Goal: Complete application form

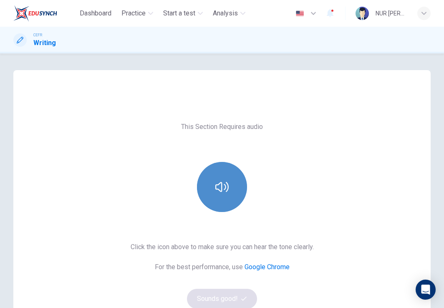
click at [223, 187] on icon "button" at bounding box center [221, 187] width 13 height 10
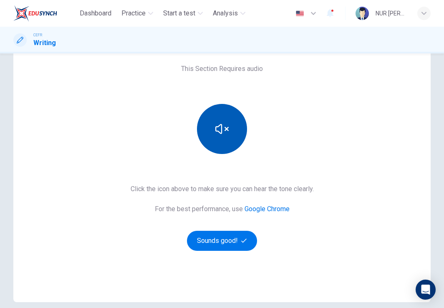
scroll to position [58, 0]
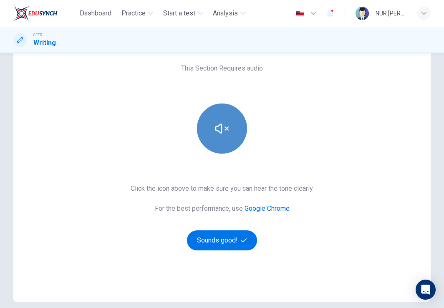
click at [218, 118] on button "button" at bounding box center [222, 128] width 50 height 50
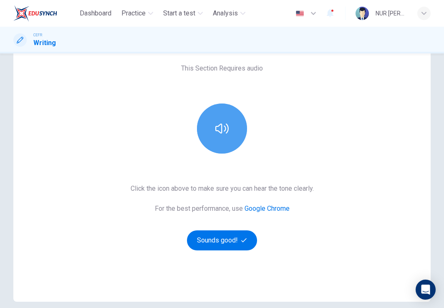
click at [225, 127] on icon "button" at bounding box center [221, 128] width 13 height 13
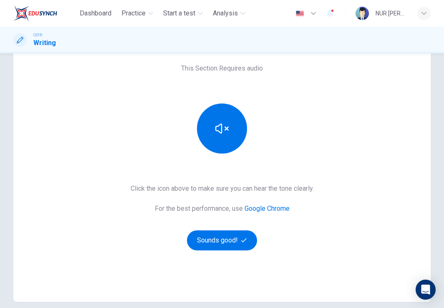
click at [210, 131] on button "button" at bounding box center [222, 128] width 50 height 50
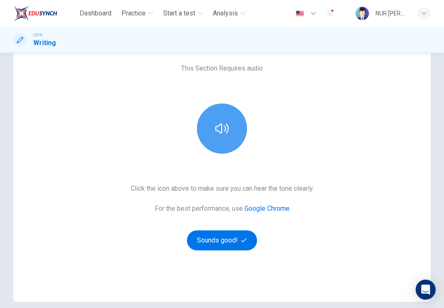
click at [226, 120] on button "button" at bounding box center [222, 128] width 50 height 50
click at [237, 137] on button "button" at bounding box center [222, 128] width 50 height 50
click at [230, 136] on button "button" at bounding box center [222, 128] width 50 height 50
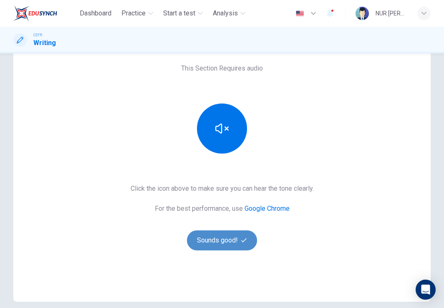
click at [224, 236] on button "Sounds good!" at bounding box center [222, 240] width 70 height 20
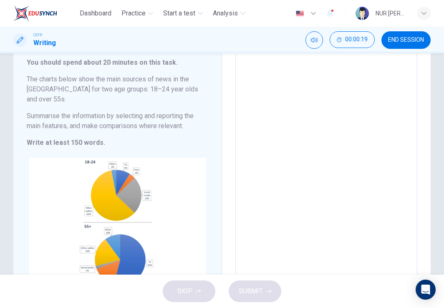
scroll to position [103, 0]
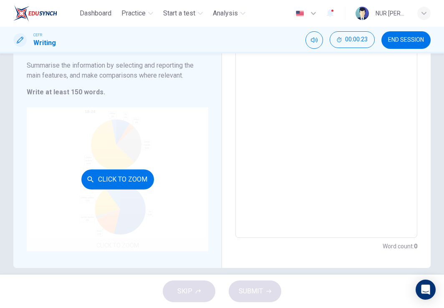
click at [103, 140] on div "Click to Zoom" at bounding box center [117, 179] width 181 height 144
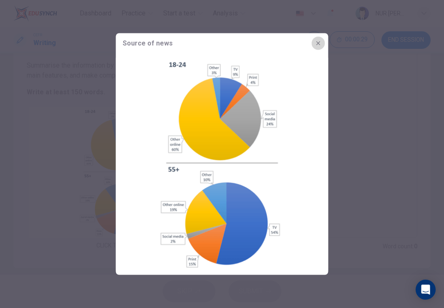
click at [315, 45] on icon "button" at bounding box center [318, 43] width 7 height 7
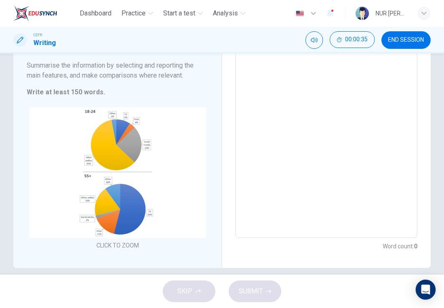
scroll to position [0, 0]
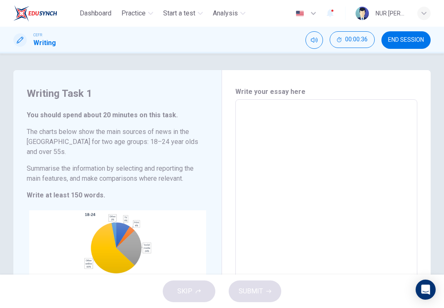
click at [264, 113] on textarea at bounding box center [326, 220] width 170 height 228
type textarea "F"
type textarea "x"
type textarea "Fr"
type textarea "x"
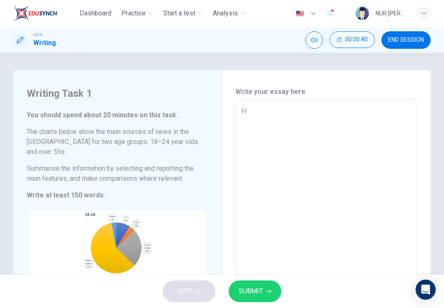
type textarea "Fro"
type textarea "x"
type textarea "From"
type textarea "x"
type textarea "From"
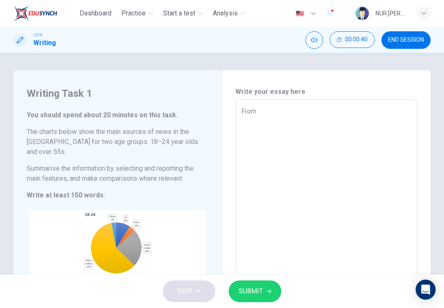
type textarea "x"
type textarea "From a"
type textarea "x"
type textarea "From a"
type textarea "x"
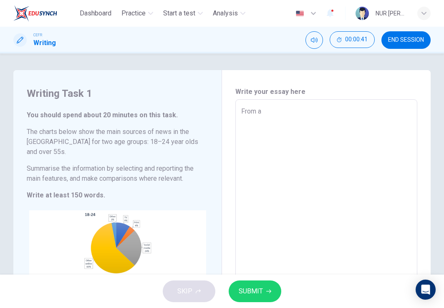
type textarea "From a b"
type textarea "x"
type textarea "From a br"
type textarea "x"
type textarea "From a bro"
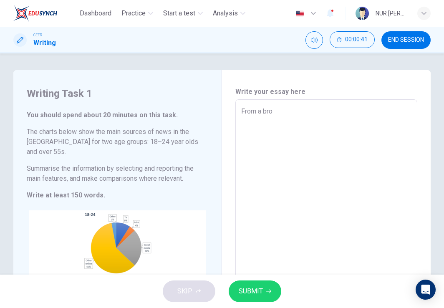
type textarea "x"
type textarea "From a broa"
type textarea "x"
type textarea "From a broad"
type textarea "x"
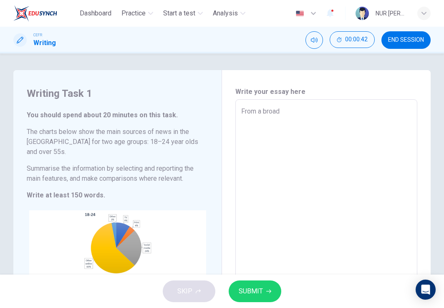
type textarea "From a broade"
type textarea "x"
type textarea "From a broader"
type textarea "x"
type textarea "From a broader"
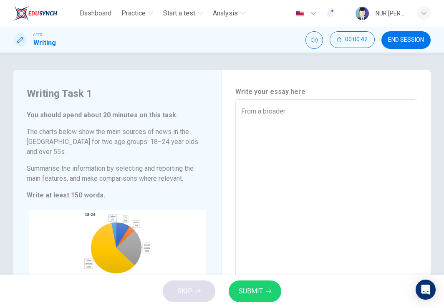
type textarea "x"
type textarea "From a broader p"
type textarea "x"
type textarea "From a broader pr"
type textarea "x"
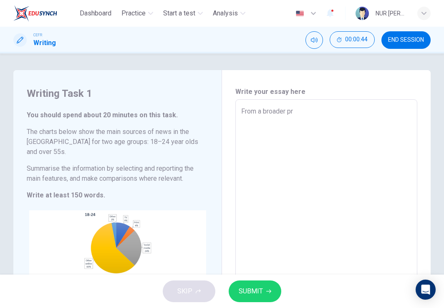
type textarea "From a broader p"
type textarea "x"
type textarea "From a broader pe"
type textarea "x"
type textarea "From a broader per"
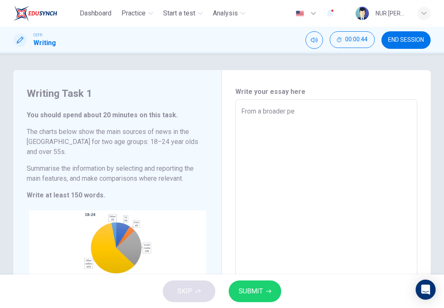
type textarea "x"
type textarea "From a broader pers"
type textarea "x"
type textarea "From a broader persp"
type textarea "x"
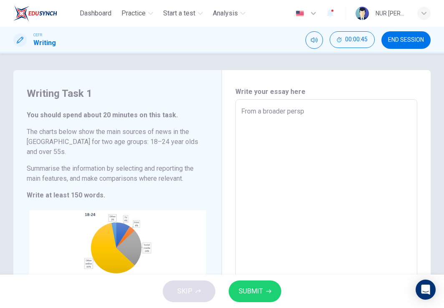
type textarea "From a broader perspe"
type textarea "x"
type textarea "From a broader perspec"
type textarea "x"
type textarea "From a broader perspect"
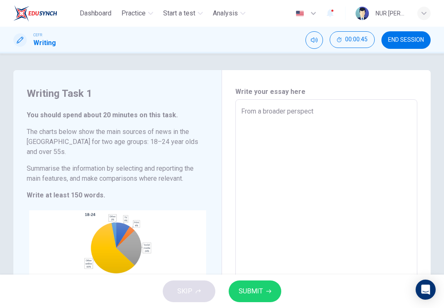
type textarea "x"
type textarea "From a broader perspecti"
type textarea "x"
type textarea "From a broader perspectiv"
type textarea "x"
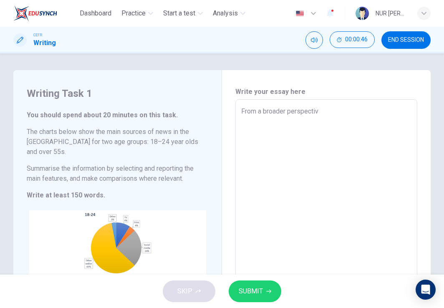
type textarea "From a broader perspective"
type textarea "x"
type textarea "From a broader perspectives"
type textarea "x"
type textarea "From a broader perspectives,"
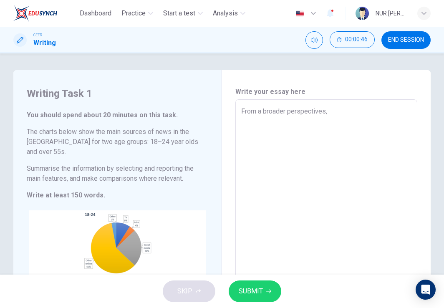
type textarea "x"
type textarea "From a broader perspectives,"
type textarea "x"
type textarea "From a broader perspectives, t"
type textarea "x"
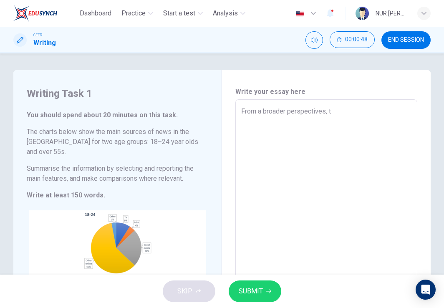
type textarea "From a broader perspectives, th"
type textarea "x"
type textarea "From a broader perspectives, the"
type textarea "x"
type textarea "From a broader perspectives, ther"
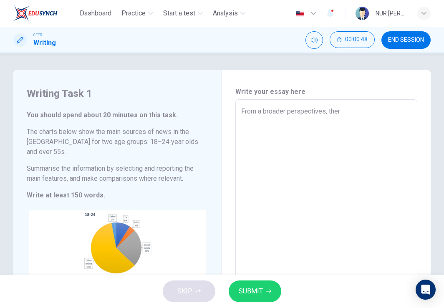
type textarea "x"
type textarea "From a broader perspectives, there"
type textarea "x"
type textarea "From a broader perspectives, there"
type textarea "x"
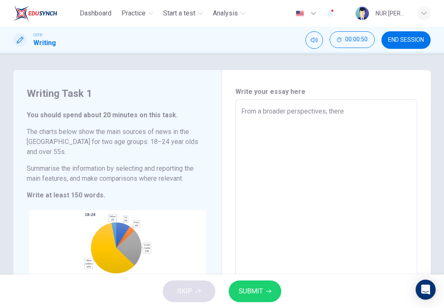
type textarea "From a broader perspectives, there w"
type textarea "x"
type textarea "From a broader perspectives, there we"
type textarea "x"
type textarea "From a broader perspectives, there wer"
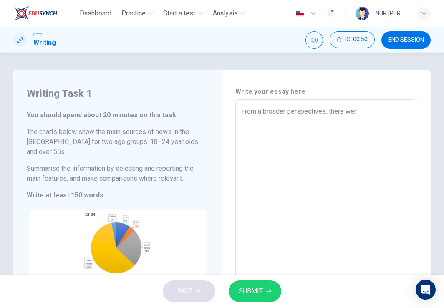
type textarea "x"
type textarea "From a broader perspectives, there were"
type textarea "x"
type textarea "From a broader perspectives, there were"
type textarea "x"
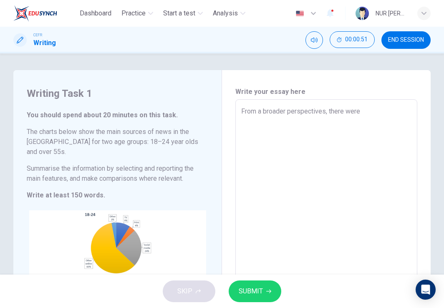
type textarea "From a broader perspectives, there were a"
type textarea "x"
type textarea "From a broader perspectives, there were a"
type textarea "x"
type textarea "From a broader perspectives, there were a l"
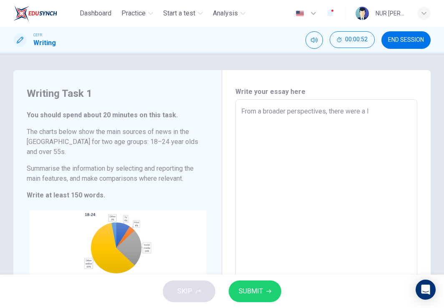
type textarea "x"
type textarea "From a broader perspectives, there were a lo"
type textarea "x"
type textarea "From a broader perspectives, there were a lot"
type textarea "x"
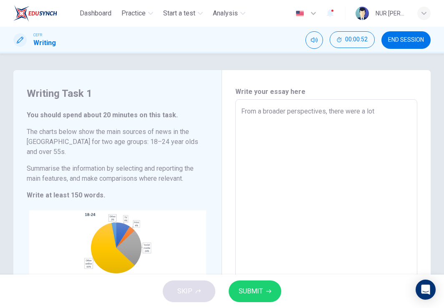
type textarea "From a broader perspectives, there were a lot"
type textarea "x"
type textarea "From a broader perspectives, there were a lot o"
type textarea "x"
type textarea "From a broader perspectives, there were a lot od"
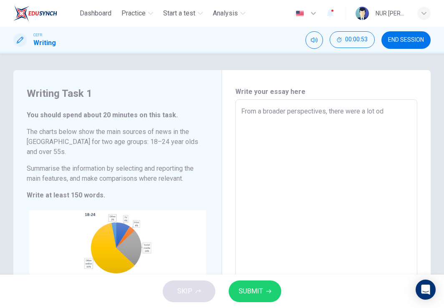
type textarea "x"
type textarea "From a broader perspectives, there were a lot o"
type textarea "x"
type textarea "From a broader perspectives, there were a lot of"
type textarea "x"
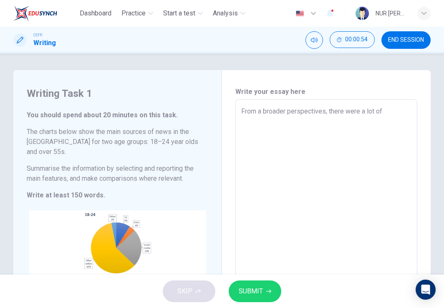
type textarea "From a broader perspectives, there were a lot of"
type textarea "x"
type textarea "From a broader perspectives, there were a lot of m"
type textarea "x"
type textarea "From a broader perspectives, there were a lot of ma"
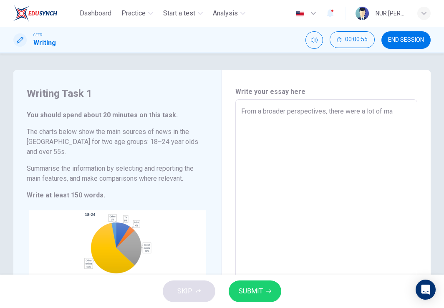
type textarea "x"
type textarea "From a broader perspectives, there were a lot of mai"
type textarea "x"
type textarea "From a broader perspectives, there were a lot of main"
type textarea "x"
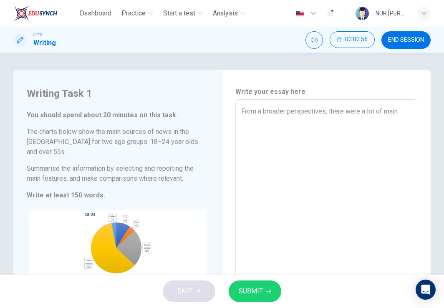
type textarea "From a broader perspectives, there were a lot of main"
type textarea "x"
type textarea "From a broader perspectives, there were a lot of main s"
type textarea "x"
type textarea "From a broader perspectives, there were a lot of main so"
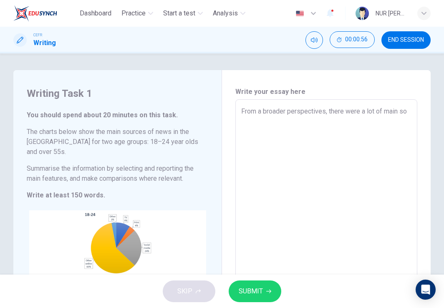
type textarea "x"
type textarea "From a broader perspectives, there were a lot of main sou"
type textarea "x"
type textarea "From a broader perspectives, there were a lot of main sour"
type textarea "x"
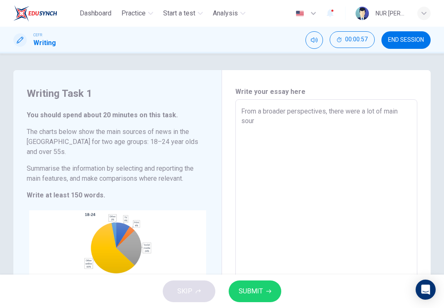
type textarea "From a broader perspectives, there were a lot of main sourc"
type textarea "x"
type textarea "From a broader perspectives, there were a lot of main source"
type textarea "x"
type textarea "From a broader perspectives, there were a lot of main sources"
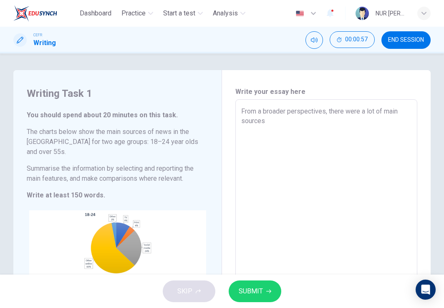
type textarea "x"
type textarea "From a broader perspectives, there were a lot of main sources"
type textarea "x"
type textarea "From a broader perspectives, there were a lot of main sources o"
type textarea "x"
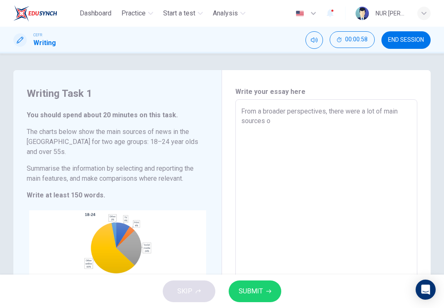
type textarea "From a broader perspectives, there were a lot of main sources of"
type textarea "x"
type textarea "From a broader perspectives, there were a lot of main sources of"
type textarea "x"
type textarea "From a broader perspectives, there were a lot of main sources of n"
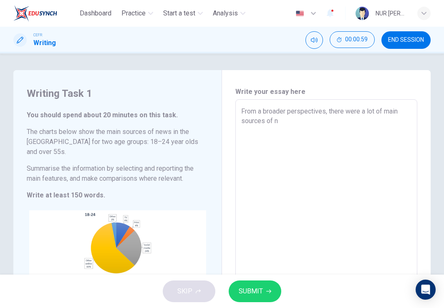
type textarea "x"
type textarea "From a broader perspectives, there were a lot of main sources of ne"
type textarea "x"
type textarea "From a broader perspectives, there were a lot of main sources of new"
type textarea "x"
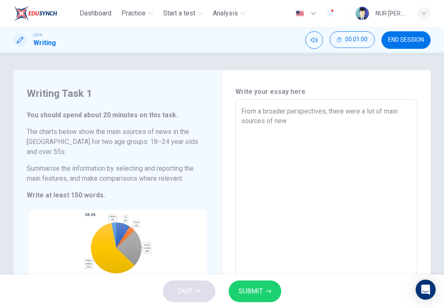
type textarea "From a broader perspectives, there were a lot of main sources of news"
type textarea "x"
type textarea "From a broader perspectives, there were a lot of main sources of news"
type textarea "x"
type textarea "From a broader perspectives, there were a lot of main sources of news f"
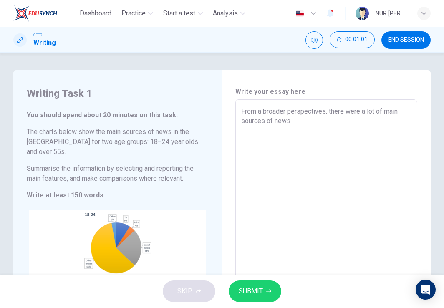
type textarea "x"
type textarea "From a broader perspectives, there were a lot of main sources of news fo"
type textarea "x"
type textarea "From a broader perspectives, there were a lot of main sources of news for"
type textarea "x"
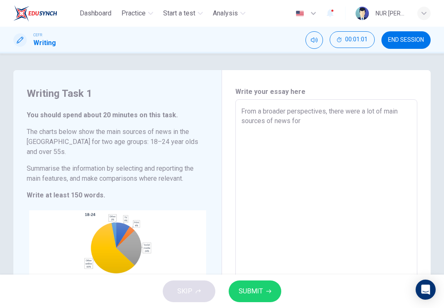
type textarea "From a broader perspectives, there were a lot of main sources of news for"
type textarea "x"
type textarea "From a broader perspectives, there were a lot of main sources of news for e"
type textarea "x"
type textarea "From a broader perspectives, there were a lot of main sources of news for ev"
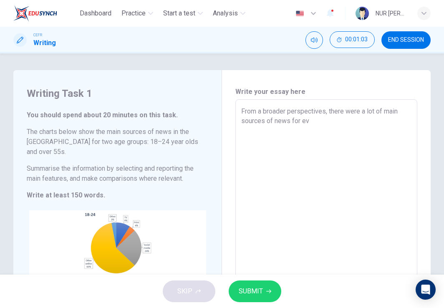
type textarea "x"
type textarea "From a broader perspectives, there were a lot of main sources of news for eve"
type textarea "x"
type textarea "From a broader perspectives, there were a lot of main sources of news for ever"
type textarea "x"
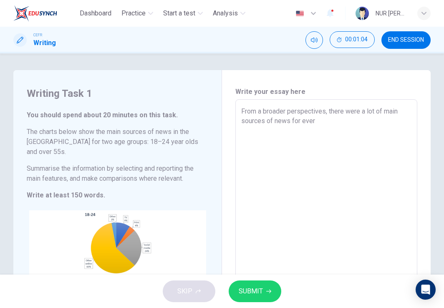
type textarea "From a broader perspectives, there were a lot of main sources of news for every"
type textarea "x"
type textarea "From a broader perspectives, there were a lot of main sources of news for every"
type textarea "x"
type textarea "From a broader perspectives, there were a lot of main sources of news for every…"
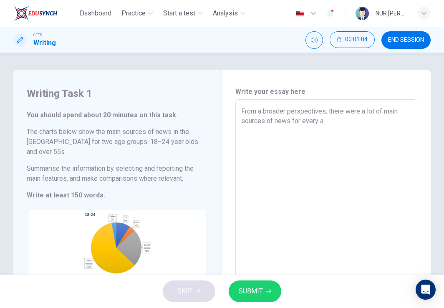
type textarea "x"
type textarea "From a broader perspectives, there were a lot of main sources of news for every…"
type textarea "x"
type textarea "From a broader perspectives, there were a lot of main sources of news for every…"
type textarea "x"
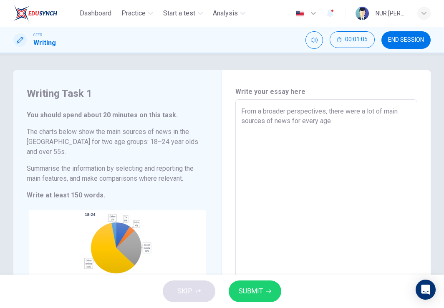
type textarea "From a broader perspectives, there were a lot of main sources of news for every…"
type textarea "x"
type textarea "From a broader perspectives, there were a lot of main sources of news for every…"
type textarea "x"
type textarea "From a broader perspectives, there were a lot of main sources of news for every…"
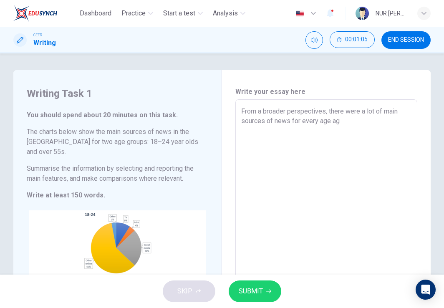
type textarea "x"
type textarea "From a broader perspectives, there were a lot of main sources of news for every…"
type textarea "x"
type textarea "From a broader perspectives, there were a lot of main sources of news for every…"
type textarea "x"
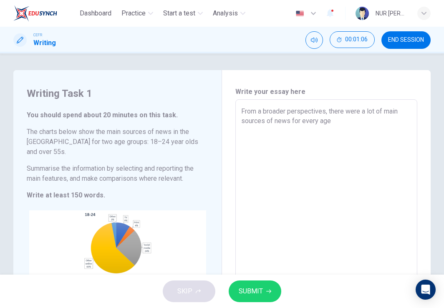
type textarea "From a broader perspectives, there were a lot of main sources of news for every…"
type textarea "x"
type textarea "From a broader perspectives, there were a lot of main sources of news for every…"
type textarea "x"
type textarea "From a broader perspectives, there were a lot of main sources of news for every…"
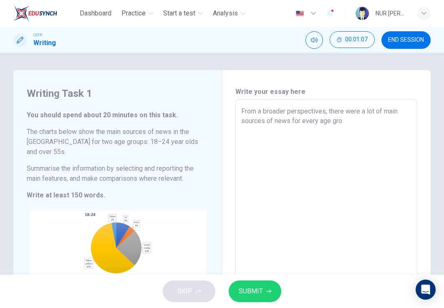
type textarea "x"
type textarea "From a broader perspectives, there were a lot of main sources of news for every…"
type textarea "x"
type textarea "From a broader perspectives, there were a lot of main sources of news for every…"
type textarea "x"
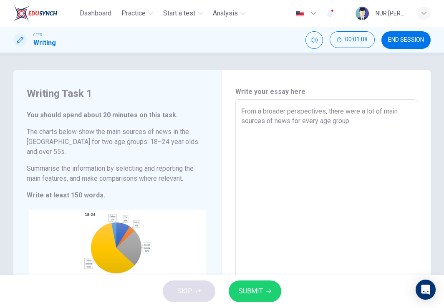
type textarea "From a broader perspectives, there were a lot of main sources of news for every…"
type textarea "x"
type textarea "From a broader perspectives, there were a lot of main sources of news for every…"
type textarea "x"
type textarea "From a broader perspectives, there were a lot of main sources of news for every…"
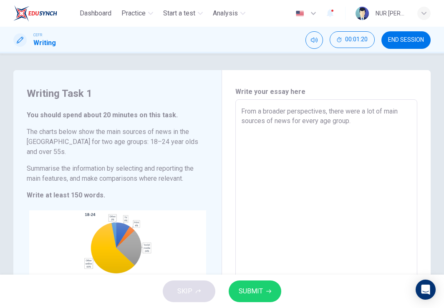
type textarea "x"
click at [269, 131] on textarea "From a broader perspectives, there were a lot of main sources of news for every…" at bounding box center [326, 220] width 170 height 228
click at [332, 130] on textarea "From a broader perspectives, there were a lot of main sources of news for every…" at bounding box center [326, 220] width 170 height 228
click at [297, 132] on textarea "From a broader perspectives, there were a lot of main sources of news for every…" at bounding box center [326, 220] width 170 height 228
click at [401, 129] on textarea "From a broader perspectives, there were a lot of main sources of news for every…" at bounding box center [326, 220] width 170 height 228
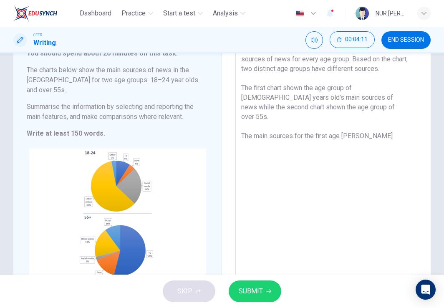
scroll to position [62, 0]
drag, startPoint x: 233, startPoint y: 123, endPoint x: 267, endPoint y: 125, distance: 33.8
click at [267, 125] on div "From a broader perspectives, there were a lot of main sources of news for every…" at bounding box center [326, 158] width 182 height 241
drag, startPoint x: 239, startPoint y: 126, endPoint x: 359, endPoint y: 126, distance: 120.5
click at [359, 126] on textarea "From a broader perspectives, there were a lot of main sources of news for every…" at bounding box center [326, 159] width 170 height 228
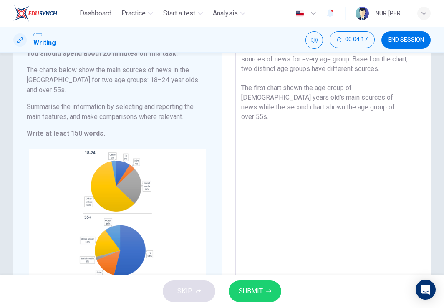
click at [321, 96] on textarea "From a broader perspectives, there were a lot of main sources of news for every…" at bounding box center [326, 159] width 170 height 228
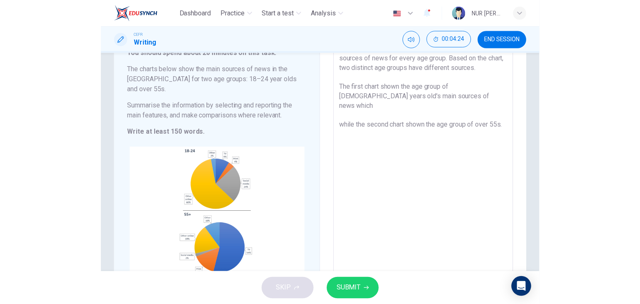
scroll to position [27, 0]
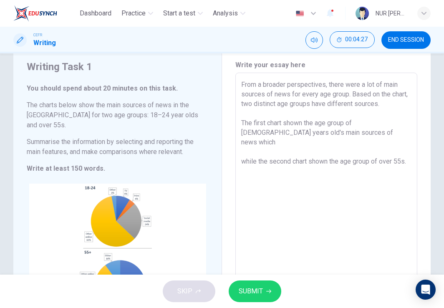
drag, startPoint x: 27, startPoint y: 104, endPoint x: 180, endPoint y: 134, distance: 156.4
click at [180, 134] on div "You should spend about 20 minutes on this task. The charts below show the main …" at bounding box center [117, 128] width 181 height 90
click at [354, 141] on textarea "From a broader perspectives, there were a lot of main sources of news for every…" at bounding box center [326, 194] width 170 height 228
click at [351, 138] on textarea "From a broader perspectives, there were a lot of main sources of news for every…" at bounding box center [326, 194] width 170 height 228
click at [349, 136] on textarea "From a broader perspectives, there were a lot of main sources of news for every…" at bounding box center [326, 194] width 170 height 228
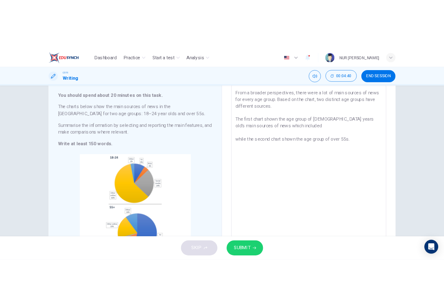
scroll to position [67, 0]
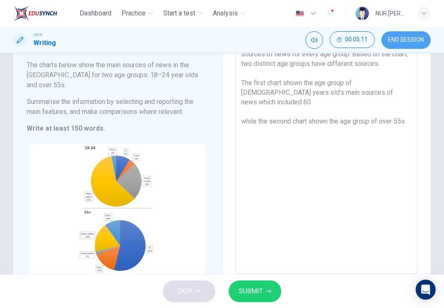
click at [422, 41] on span "END SESSION" at bounding box center [406, 40] width 36 height 7
click at [414, 37] on span "END SESSION" at bounding box center [406, 40] width 36 height 7
click at [379, 95] on textarea "From a broader perspectives, there were a lot of main sources of news for every…" at bounding box center [326, 154] width 170 height 228
drag, startPoint x: 323, startPoint y: 93, endPoint x: 239, endPoint y: 104, distance: 84.9
click at [241, 104] on textarea "From a broader perspectives, there were a lot of main sources of news for every…" at bounding box center [326, 154] width 170 height 228
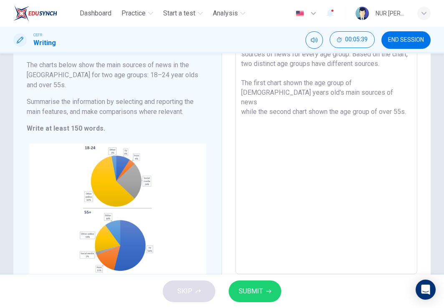
click at [241, 100] on textarea "From a broader perspectives, there were a lot of main sources of news for every…" at bounding box center [326, 154] width 170 height 228
click at [342, 102] on textarea "From a broader perspectives, there were a lot of main sources of news for every…" at bounding box center [326, 154] width 170 height 228
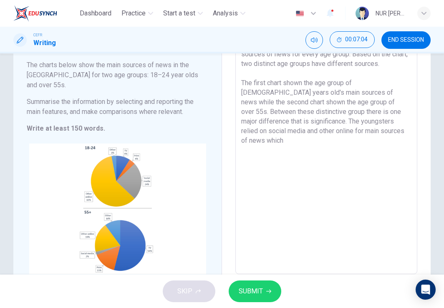
drag, startPoint x: 306, startPoint y: 112, endPoint x: 326, endPoint y: 110, distance: 19.6
click at [326, 110] on textarea "From a broader perspectives, there were a lot of main sources of news for every…" at bounding box center [326, 154] width 170 height 228
click at [384, 110] on textarea "From a broader perspectives, there were a lot of main sources of news for every…" at bounding box center [326, 154] width 170 height 228
click at [387, 129] on textarea "From a broader perspectives, there were a lot of main sources of news for every…" at bounding box center [326, 154] width 170 height 228
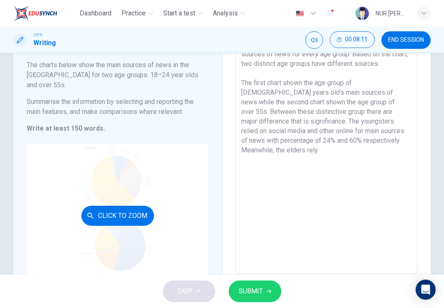
click at [148, 215] on div "Click to Zoom" at bounding box center [117, 215] width 181 height 144
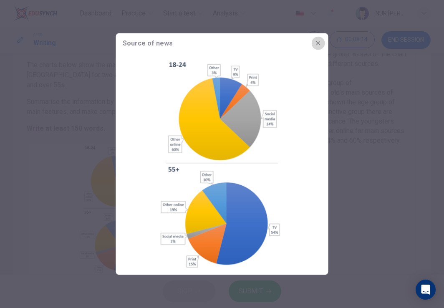
click at [319, 43] on icon "button" at bounding box center [318, 43] width 7 height 7
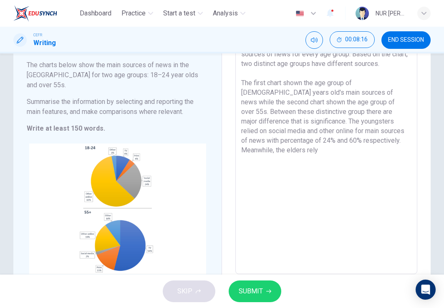
click at [407, 136] on textarea "From a broader perspectives, there were a lot of main sources of news for every…" at bounding box center [326, 154] width 170 height 228
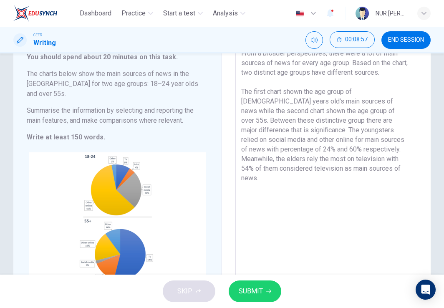
scroll to position [103, 0]
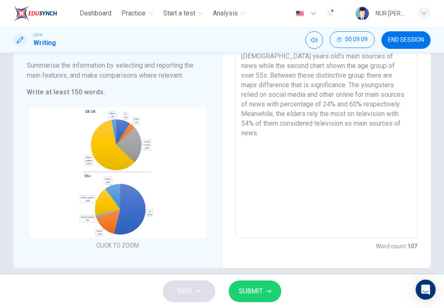
drag, startPoint x: 357, startPoint y: 104, endPoint x: 327, endPoint y: 104, distance: 29.6
click at [327, 104] on textarea "From a broader perspectives, there were a lot of main sources of news for every…" at bounding box center [326, 117] width 170 height 228
click at [336, 106] on textarea "From a broader perspectives, there were a lot of main sources of news for every…" at bounding box center [326, 117] width 170 height 228
click at [347, 124] on textarea "From a broader perspectives, there were a lot of main sources of news for every…" at bounding box center [326, 117] width 170 height 228
drag, startPoint x: 279, startPoint y: 83, endPoint x: 351, endPoint y: 126, distance: 84.0
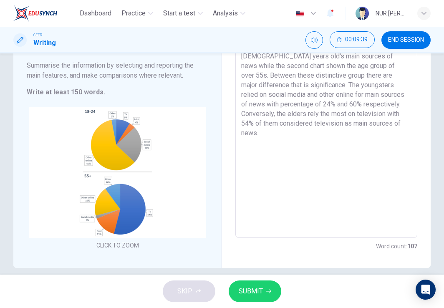
click at [351, 126] on textarea "From a broader perspectives, there were a lot of main sources of news for every…" at bounding box center [326, 117] width 170 height 228
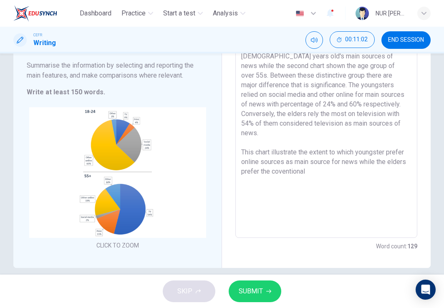
click at [237, 163] on div "From a broader perspectives, there were a lot of main sources of news for every…" at bounding box center [326, 116] width 182 height 241
click at [241, 162] on textarea "From a broader perspectives, there were a lot of main sources of news for every…" at bounding box center [326, 117] width 170 height 228
click at [357, 141] on textarea "From a broader perspectives, there were a lot of main sources of news for every…" at bounding box center [326, 117] width 170 height 228
click at [394, 160] on textarea "From a broader perspectives, there were a lot of main sources of news for every…" at bounding box center [326, 117] width 170 height 228
click at [237, 141] on div "From a broader perspectives, there were a lot of main sources of news for every…" at bounding box center [326, 116] width 182 height 241
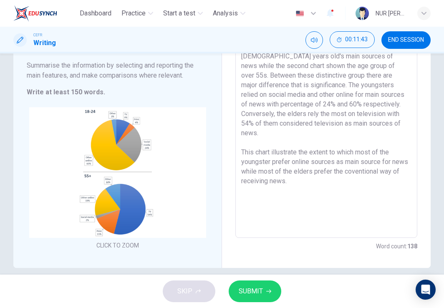
drag, startPoint x: 240, startPoint y: 141, endPoint x: 356, endPoint y: 143, distance: 115.9
click at [356, 143] on textarea "From a broader perspectives, there were a lot of main sources of news for every…" at bounding box center [326, 117] width 170 height 228
click at [261, 287] on span "SUBMIT" at bounding box center [251, 291] width 24 height 12
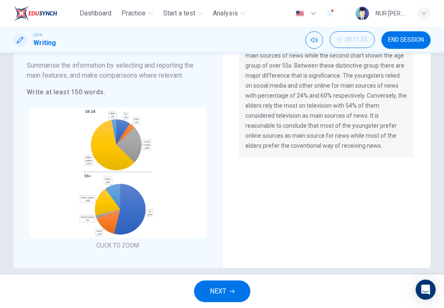
scroll to position [10, 0]
click at [222, 290] on span "NEXT" at bounding box center [218, 291] width 16 height 12
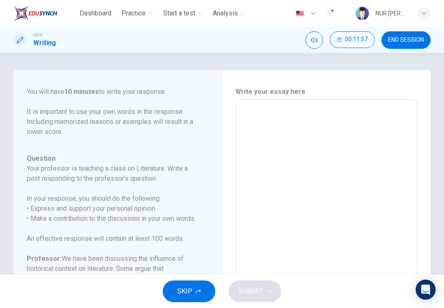
scroll to position [162, 0]
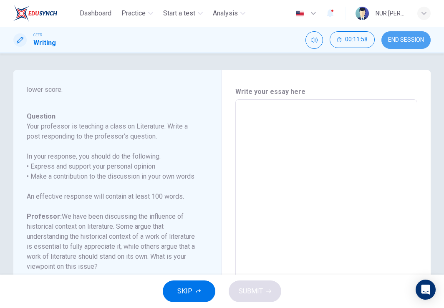
click at [399, 38] on span "END SESSION" at bounding box center [406, 40] width 36 height 7
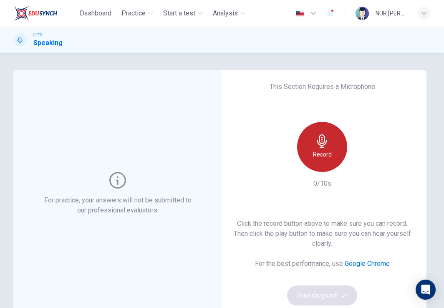
click at [306, 158] on div "Record" at bounding box center [322, 147] width 50 height 50
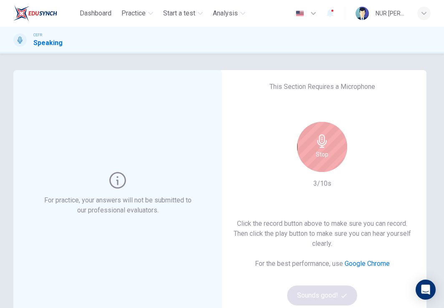
click at [316, 150] on h6 "Stop" at bounding box center [322, 154] width 13 height 10
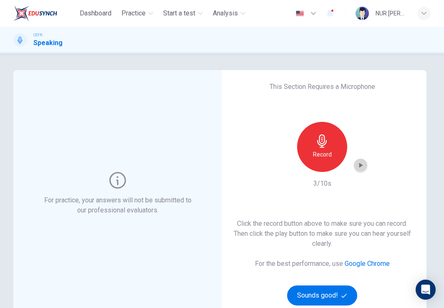
click at [354, 165] on div "button" at bounding box center [360, 164] width 13 height 13
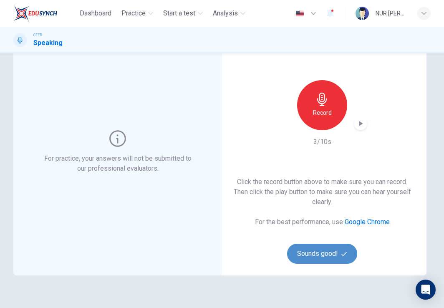
click at [314, 256] on button "Sounds good!" at bounding box center [322, 254] width 70 height 20
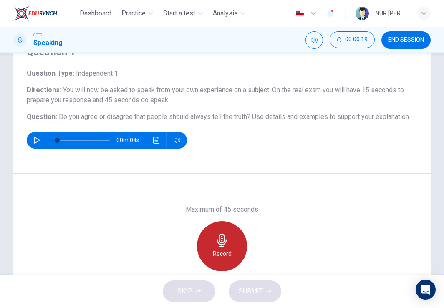
click at [226, 242] on div "Record" at bounding box center [222, 246] width 50 height 50
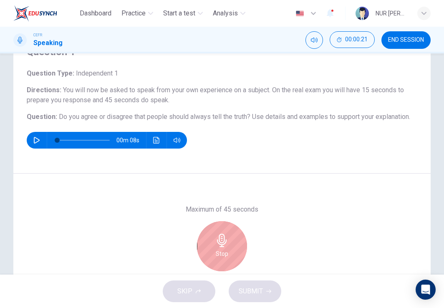
click at [226, 242] on div "Stop" at bounding box center [222, 246] width 50 height 50
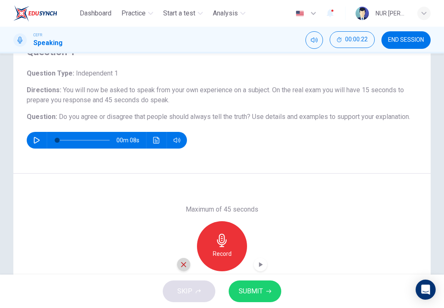
click at [185, 262] on div "button" at bounding box center [183, 264] width 13 height 13
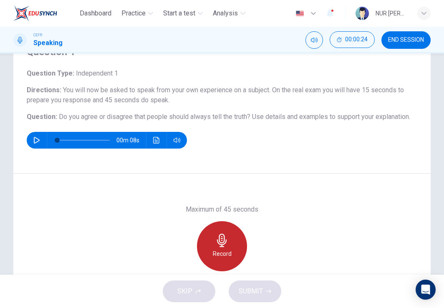
click at [228, 236] on div "Record" at bounding box center [222, 246] width 50 height 50
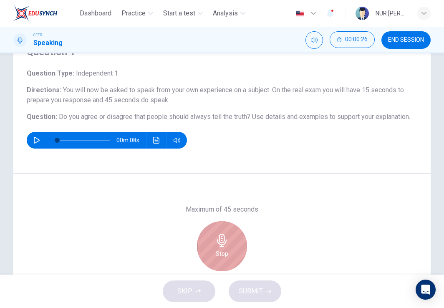
click at [228, 236] on div "Stop" at bounding box center [222, 246] width 50 height 50
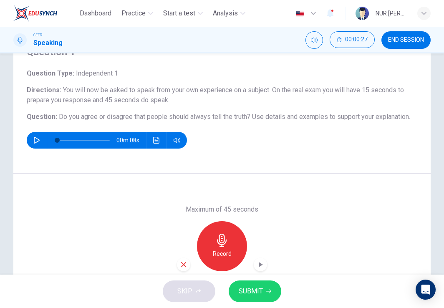
drag, startPoint x: 174, startPoint y: 266, endPoint x: 188, endPoint y: 264, distance: 14.7
click at [188, 264] on div "Maximum of 45 seconds Record 2/45s" at bounding box center [221, 245] width 417 height 145
click at [188, 264] on div "Record" at bounding box center [222, 246] width 90 height 50
click at [184, 264] on icon "button" at bounding box center [184, 265] width 8 height 8
click at [228, 249] on h6 "Record" at bounding box center [222, 254] width 19 height 10
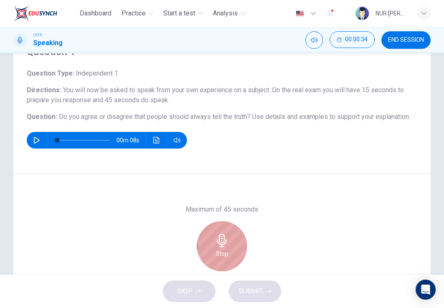
click at [228, 248] on div "Stop" at bounding box center [222, 246] width 50 height 50
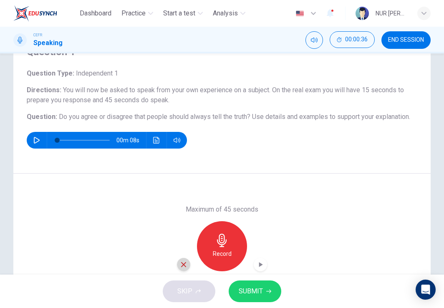
click at [186, 266] on div "button" at bounding box center [183, 264] width 13 height 13
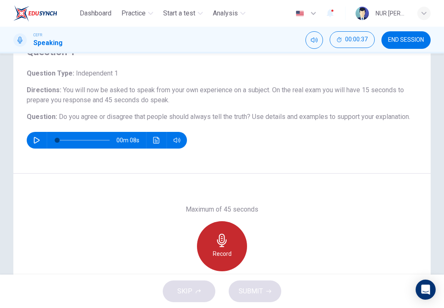
click at [213, 249] on h6 "Record" at bounding box center [222, 254] width 19 height 10
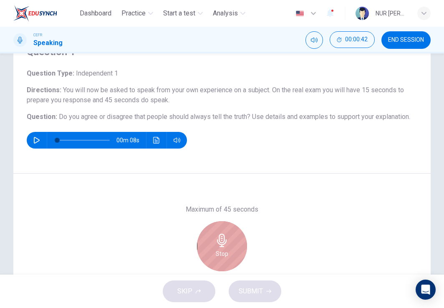
click at [213, 248] on div "Stop" at bounding box center [222, 246] width 50 height 50
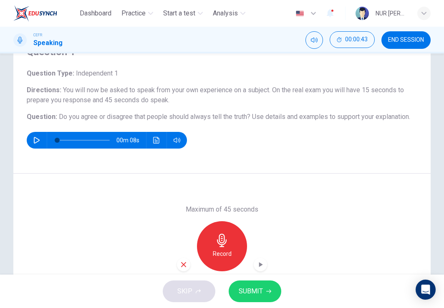
click at [187, 262] on div "button" at bounding box center [183, 264] width 13 height 13
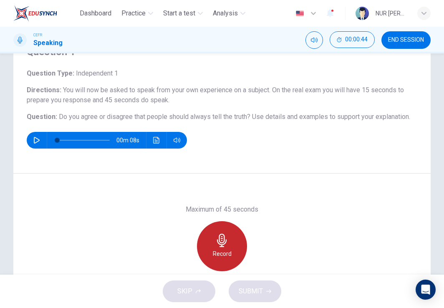
click at [232, 247] on div "Record" at bounding box center [222, 246] width 50 height 50
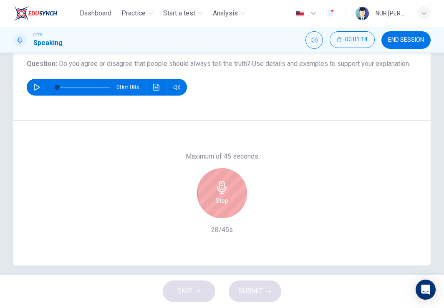
scroll to position [95, 0]
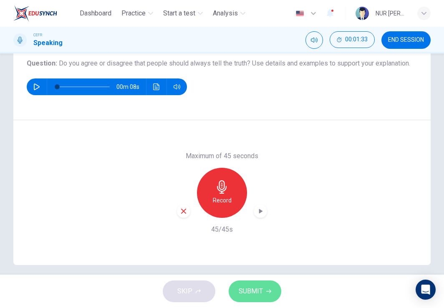
click at [263, 284] on button "SUBMIT" at bounding box center [254, 291] width 53 height 22
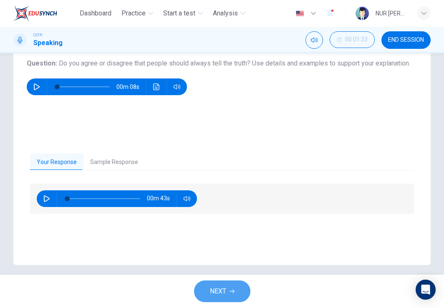
click at [218, 286] on span "NEXT" at bounding box center [218, 291] width 16 height 12
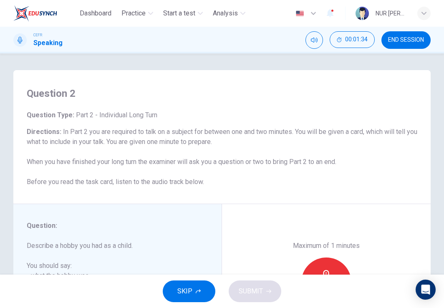
scroll to position [102, 0]
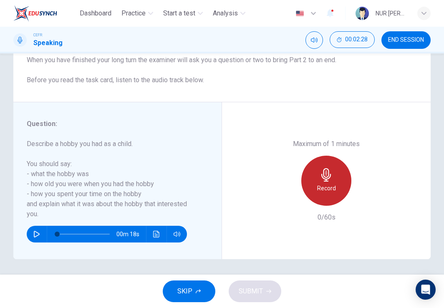
click at [314, 179] on div "Record" at bounding box center [326, 181] width 50 height 50
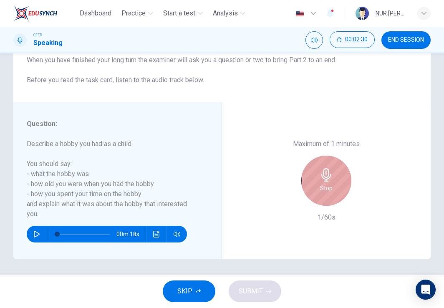
click at [314, 179] on div "Stop" at bounding box center [326, 181] width 50 height 50
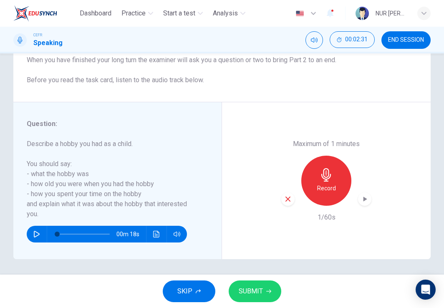
click at [285, 199] on icon "button" at bounding box center [287, 198] width 5 height 5
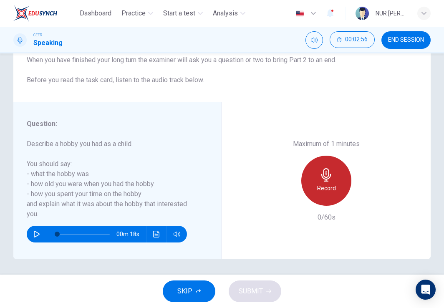
click at [307, 169] on div "Record" at bounding box center [326, 181] width 50 height 50
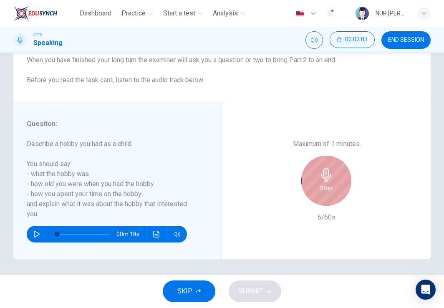
click at [307, 169] on div "Stop" at bounding box center [326, 181] width 50 height 50
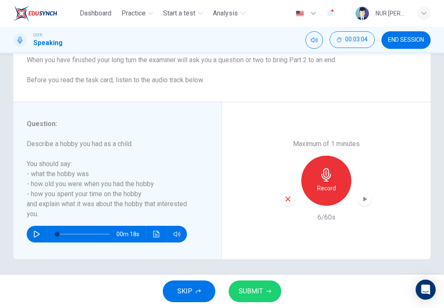
drag, startPoint x: 292, startPoint y: 195, endPoint x: 283, endPoint y: 197, distance: 9.4
click at [283, 197] on div "Record" at bounding box center [326, 181] width 90 height 50
click at [285, 197] on icon "button" at bounding box center [287, 198] width 5 height 5
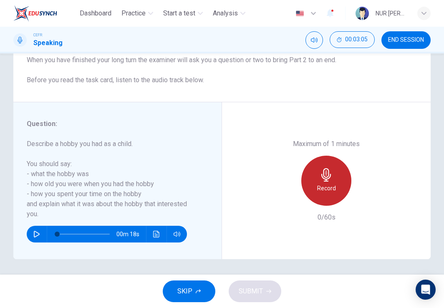
click at [314, 181] on div "Record" at bounding box center [326, 181] width 50 height 50
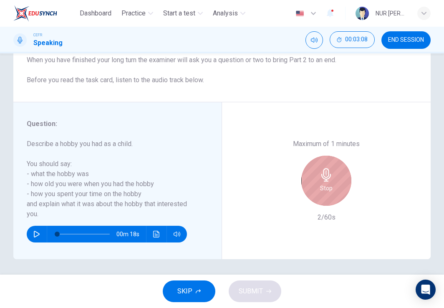
click at [314, 181] on div "Stop" at bounding box center [326, 181] width 50 height 50
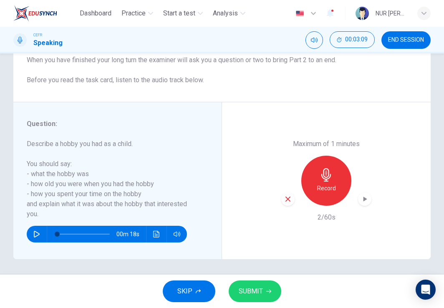
click at [284, 197] on icon "button" at bounding box center [288, 199] width 8 height 8
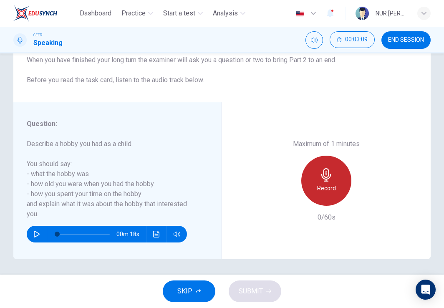
click at [317, 184] on h6 "Record" at bounding box center [326, 188] width 19 height 10
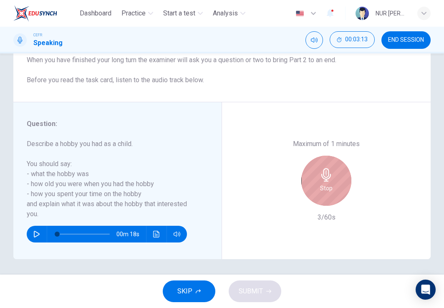
click at [315, 184] on div "Stop" at bounding box center [326, 181] width 50 height 50
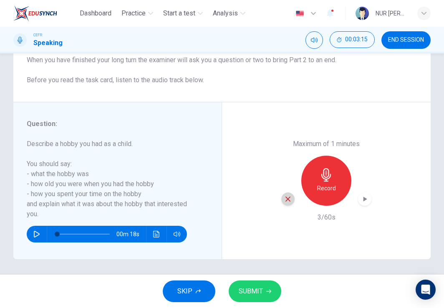
click at [285, 198] on icon "button" at bounding box center [287, 198] width 5 height 5
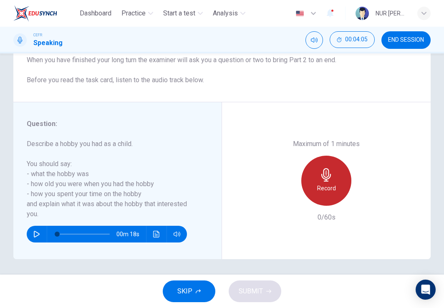
click at [312, 172] on div "Record" at bounding box center [326, 181] width 50 height 50
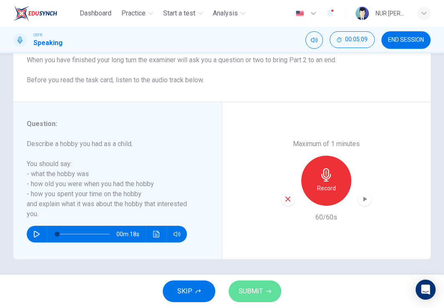
click at [249, 287] on span "SUBMIT" at bounding box center [251, 291] width 24 height 12
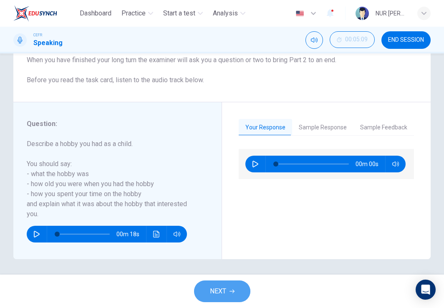
click at [221, 291] on span "NEXT" at bounding box center [218, 291] width 16 height 12
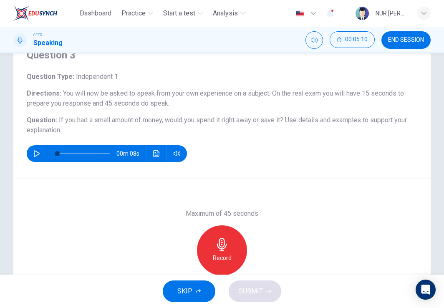
scroll to position [39, 0]
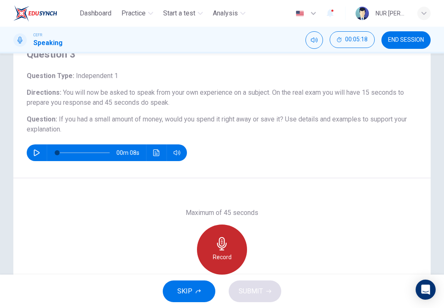
click at [220, 243] on icon "button" at bounding box center [221, 243] width 13 height 13
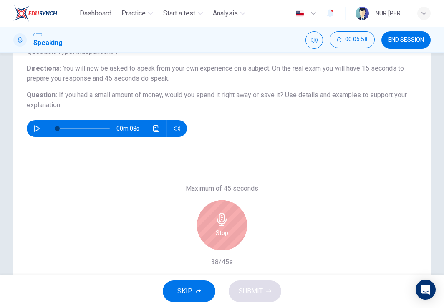
scroll to position [64, 0]
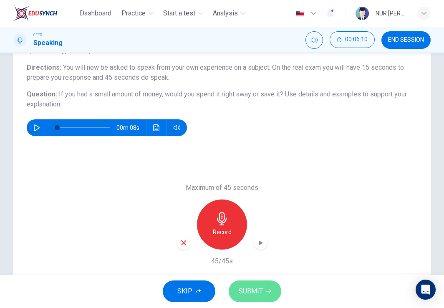
click at [254, 284] on button "SUBMIT" at bounding box center [254, 291] width 53 height 22
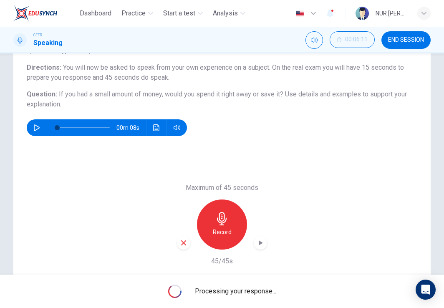
scroll to position [102, 0]
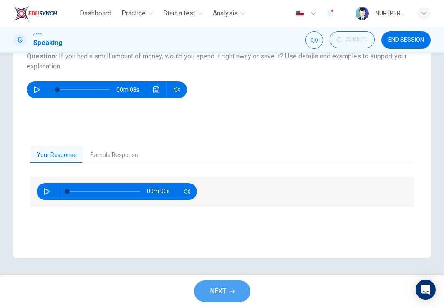
click at [228, 292] on button "NEXT" at bounding box center [222, 291] width 56 height 22
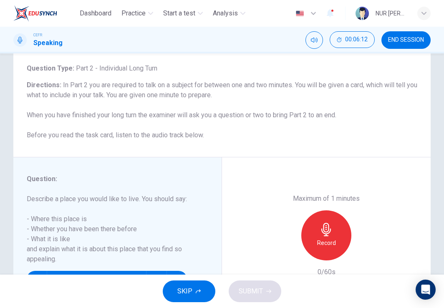
scroll to position [88, 0]
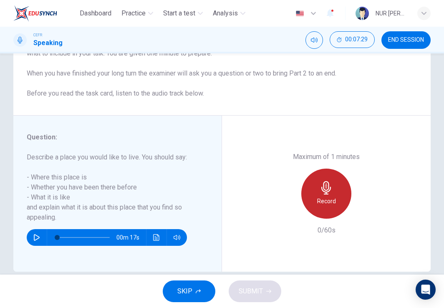
click at [325, 181] on icon "button" at bounding box center [325, 187] width 13 height 13
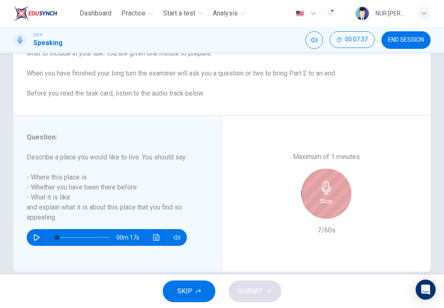
click at [325, 181] on icon "button" at bounding box center [325, 187] width 13 height 13
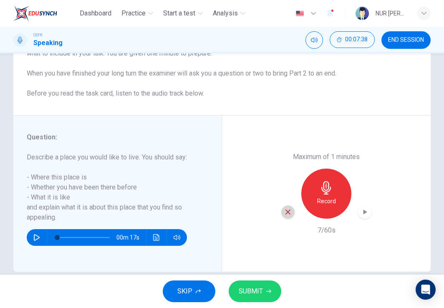
click at [284, 214] on icon "button" at bounding box center [288, 212] width 8 height 8
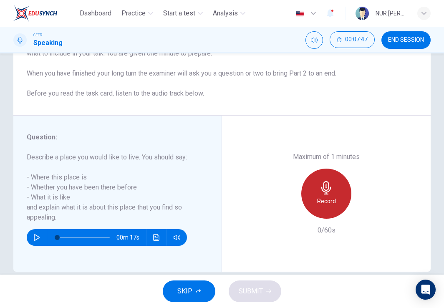
click at [322, 200] on h6 "Record" at bounding box center [326, 201] width 19 height 10
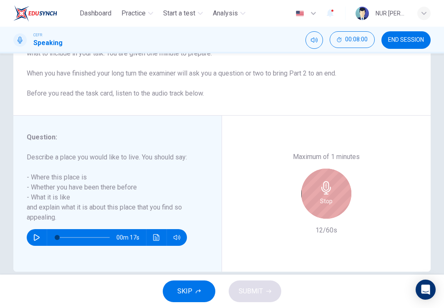
click at [322, 200] on h6 "Stop" at bounding box center [326, 201] width 13 height 10
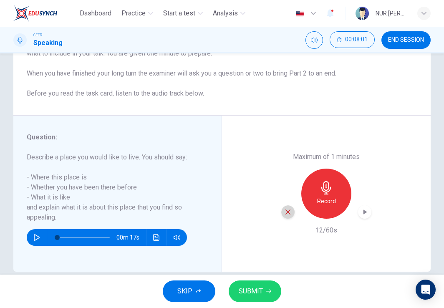
click at [285, 211] on icon "button" at bounding box center [287, 211] width 5 height 5
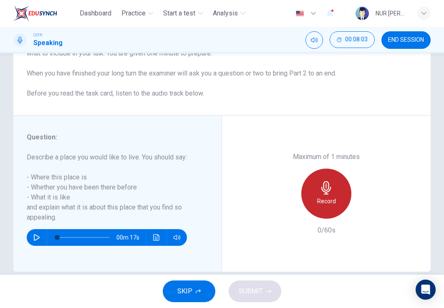
click at [329, 194] on div "Record" at bounding box center [326, 193] width 50 height 50
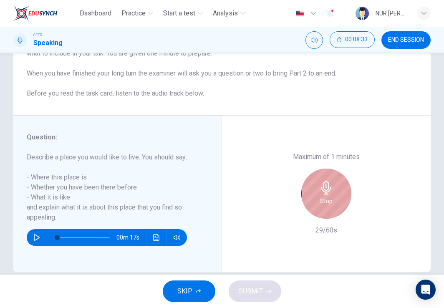
click at [327, 194] on div "Stop" at bounding box center [326, 193] width 50 height 50
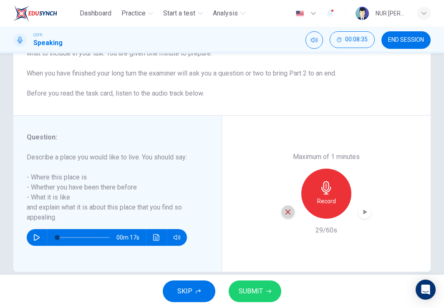
click at [284, 209] on icon "button" at bounding box center [288, 212] width 8 height 8
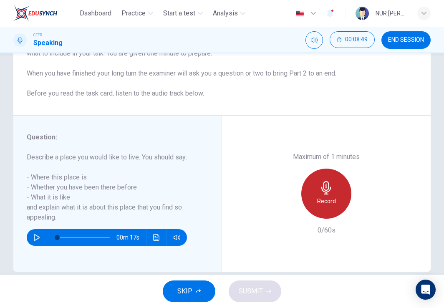
click at [319, 197] on h6 "Record" at bounding box center [326, 201] width 19 height 10
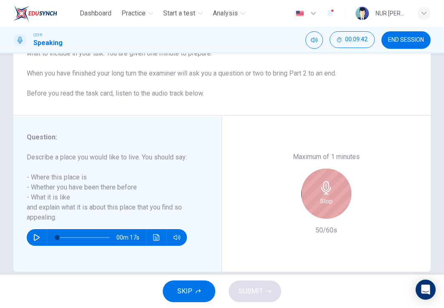
click at [314, 196] on div "Stop" at bounding box center [326, 193] width 50 height 50
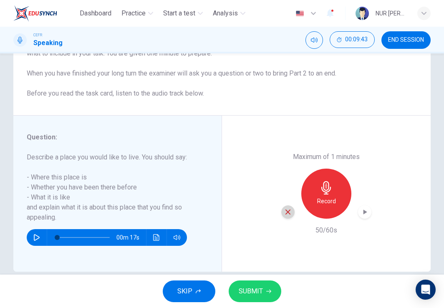
click at [284, 209] on icon "button" at bounding box center [288, 212] width 8 height 8
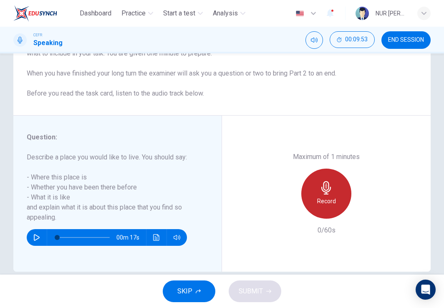
click at [309, 197] on div "Record" at bounding box center [326, 193] width 50 height 50
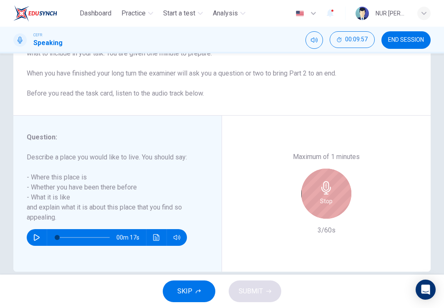
click at [309, 197] on div "Stop" at bounding box center [326, 193] width 50 height 50
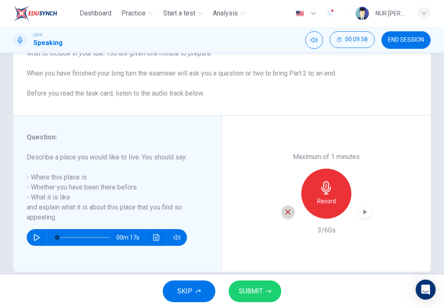
click at [287, 211] on icon "button" at bounding box center [288, 212] width 8 height 8
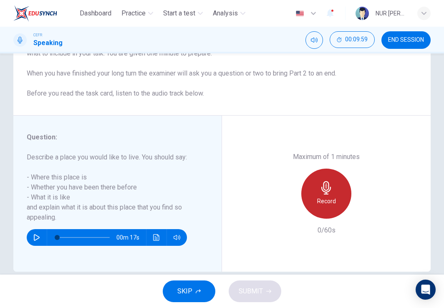
click at [332, 203] on h6 "Record" at bounding box center [326, 201] width 19 height 10
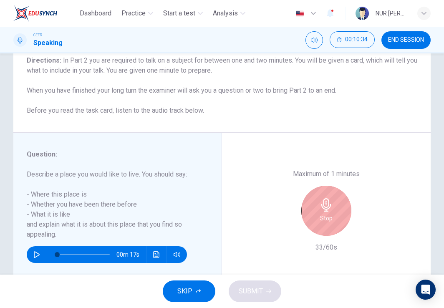
scroll to position [70, 0]
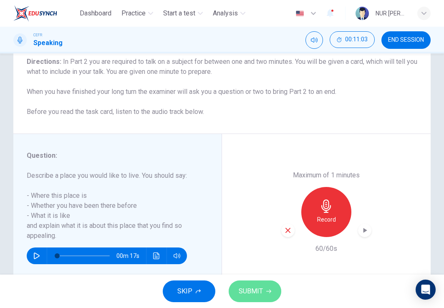
click at [251, 291] on span "SUBMIT" at bounding box center [251, 291] width 24 height 12
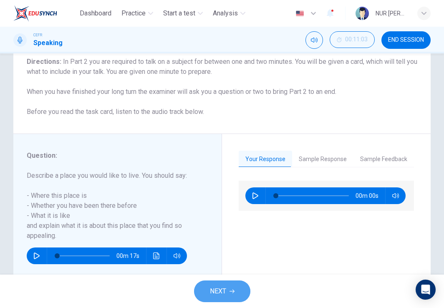
click at [213, 282] on button "NEXT" at bounding box center [222, 291] width 56 height 22
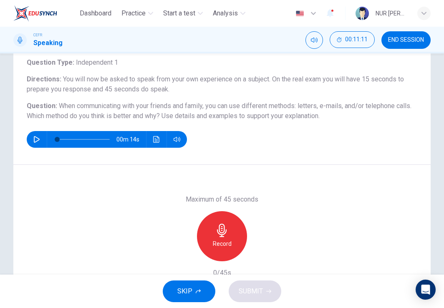
scroll to position [50, 0]
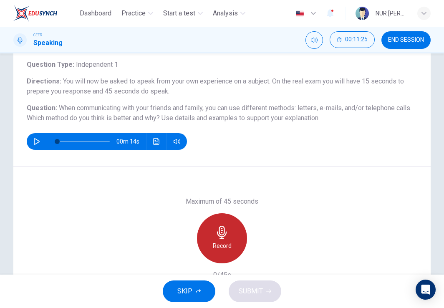
click at [222, 235] on icon "button" at bounding box center [221, 232] width 13 height 13
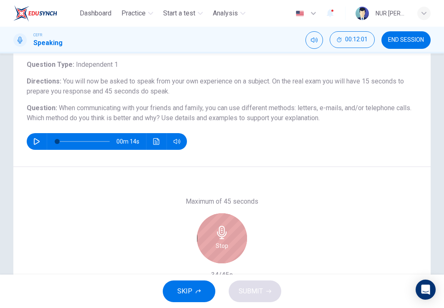
click at [222, 235] on icon "button" at bounding box center [221, 232] width 13 height 13
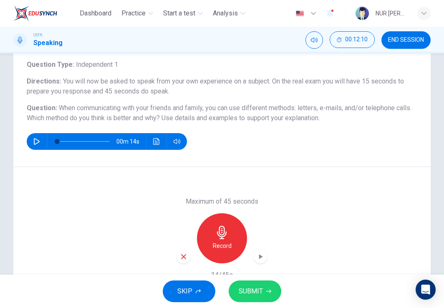
click at [180, 256] on icon "button" at bounding box center [184, 257] width 8 height 8
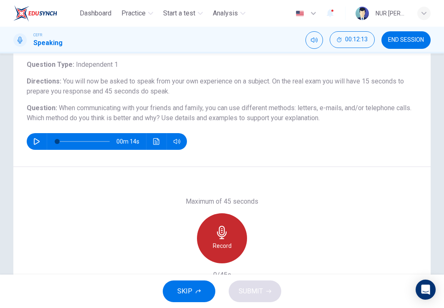
click at [228, 237] on div "Record" at bounding box center [222, 238] width 50 height 50
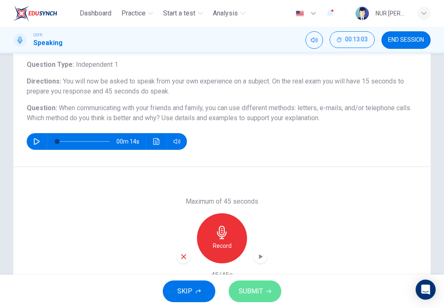
click at [261, 286] on span "SUBMIT" at bounding box center [251, 291] width 24 height 12
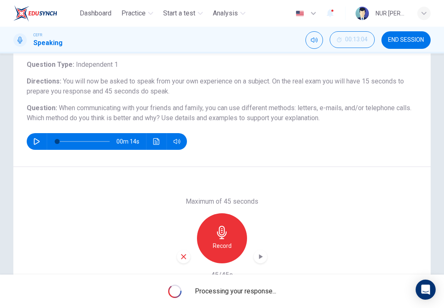
scroll to position [102, 0]
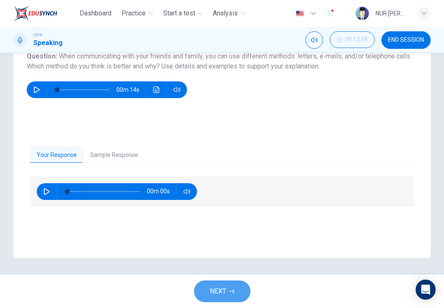
click at [222, 289] on span "NEXT" at bounding box center [218, 291] width 16 height 12
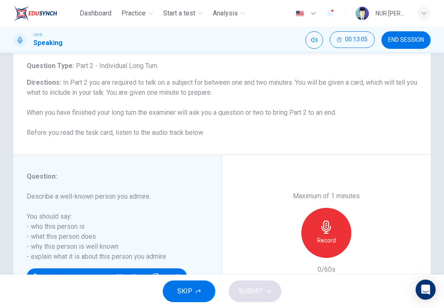
scroll to position [64, 0]
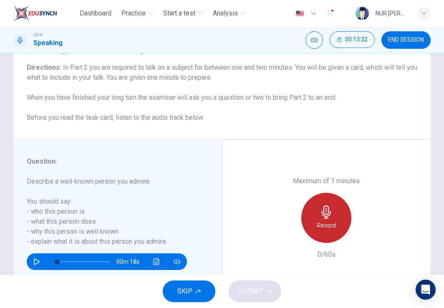
click at [319, 209] on icon "button" at bounding box center [325, 211] width 13 height 13
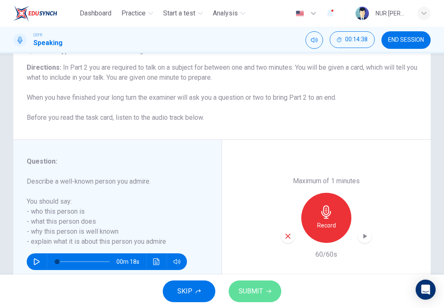
click at [253, 290] on span "SUBMIT" at bounding box center [251, 291] width 24 height 12
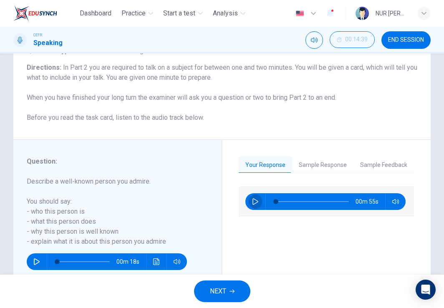
click at [253, 200] on icon "button" at bounding box center [255, 201] width 7 height 7
type input "7"
click at [220, 292] on span "NEXT" at bounding box center [218, 291] width 16 height 12
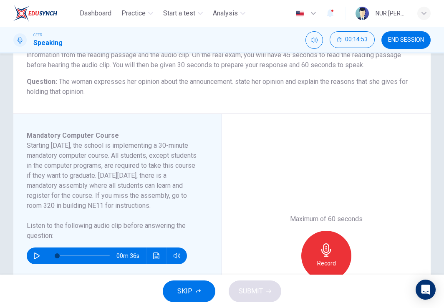
scroll to position [86, 0]
click at [35, 259] on icon "button" at bounding box center [36, 256] width 7 height 7
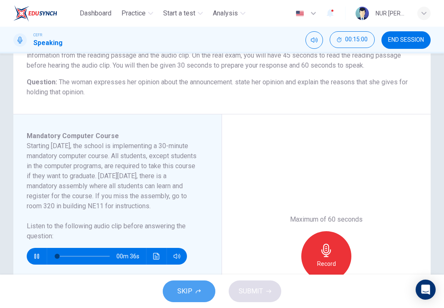
click at [188, 286] on span "SKIP" at bounding box center [184, 291] width 15 height 12
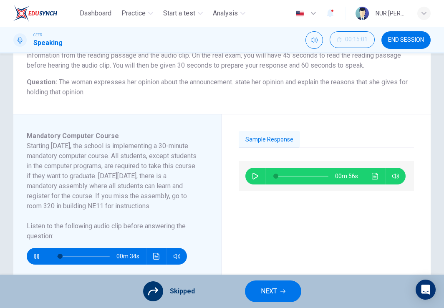
type input "8"
click at [255, 292] on button "NEXT" at bounding box center [273, 291] width 56 height 22
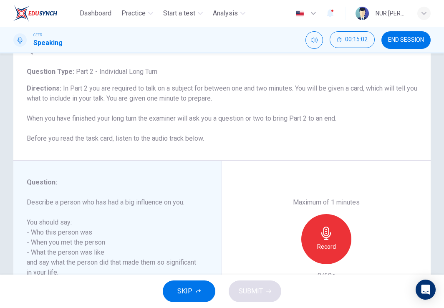
scroll to position [78, 0]
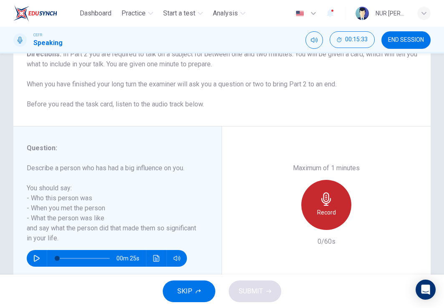
click at [319, 193] on icon "button" at bounding box center [325, 198] width 13 height 13
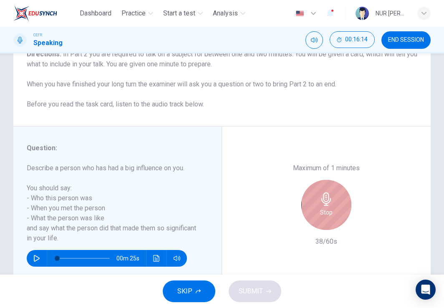
click at [319, 193] on icon "button" at bounding box center [325, 198] width 13 height 13
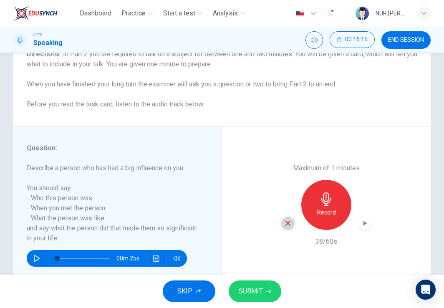
click at [284, 223] on icon "button" at bounding box center [288, 223] width 8 height 8
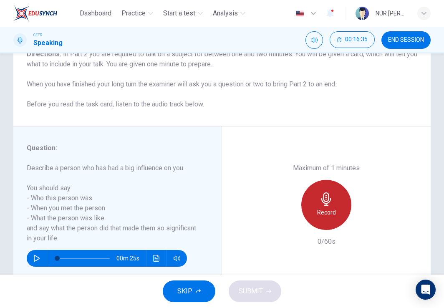
click at [319, 203] on icon "button" at bounding box center [325, 198] width 13 height 13
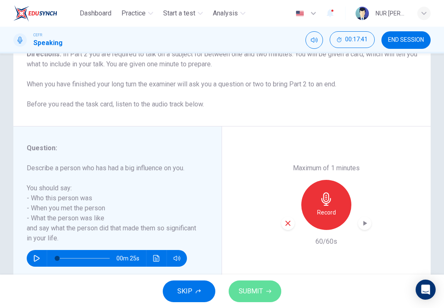
click at [249, 289] on span "SUBMIT" at bounding box center [251, 291] width 24 height 12
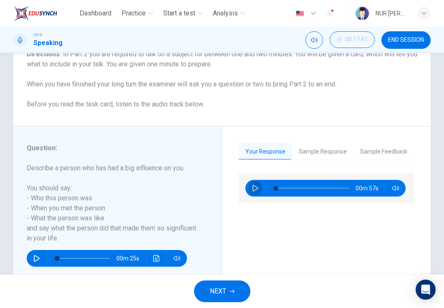
click at [254, 189] on icon "button" at bounding box center [255, 188] width 6 height 7
type input "3"
click at [218, 289] on span "NEXT" at bounding box center [218, 291] width 16 height 12
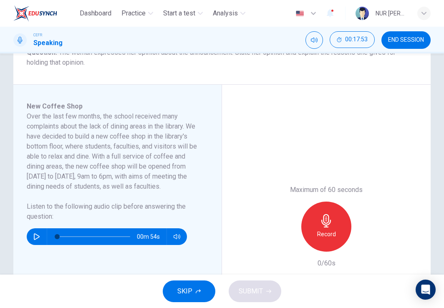
scroll to position [116, 0]
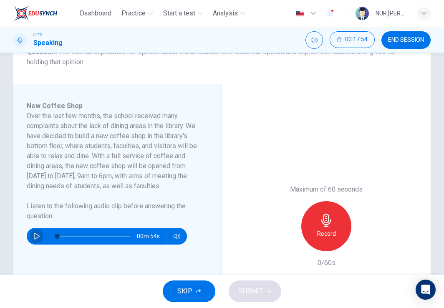
click at [36, 244] on button "button" at bounding box center [36, 236] width 13 height 17
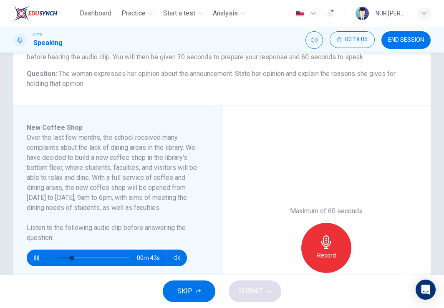
scroll to position [96, 0]
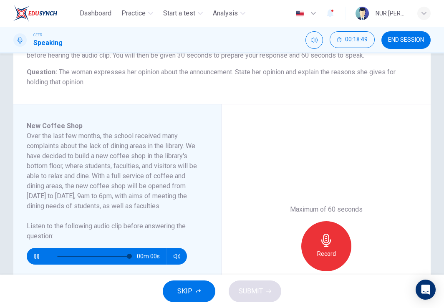
type input "0"
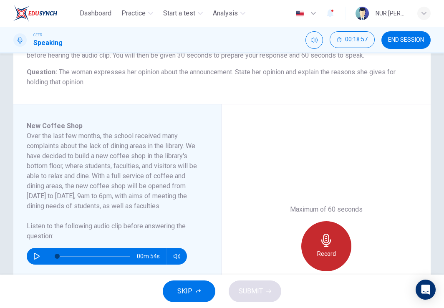
click at [317, 251] on h6 "Record" at bounding box center [326, 254] width 19 height 10
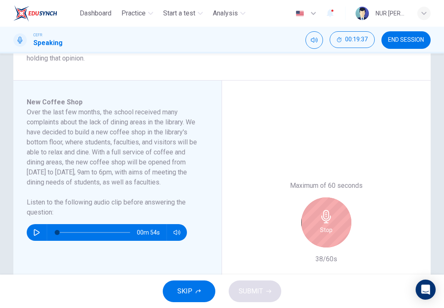
scroll to position [143, 0]
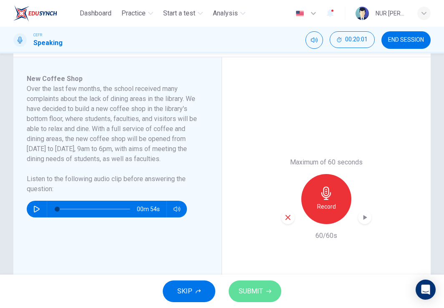
click at [251, 293] on span "SUBMIT" at bounding box center [251, 291] width 24 height 12
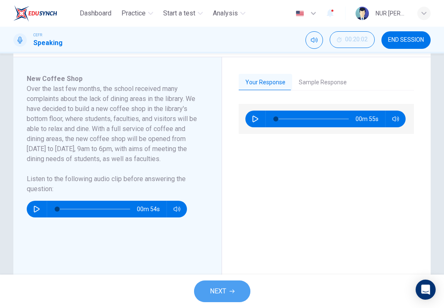
click at [220, 286] on span "NEXT" at bounding box center [218, 291] width 16 height 12
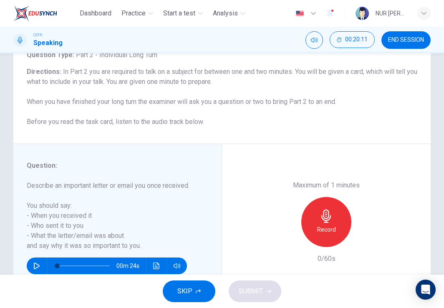
scroll to position [103, 0]
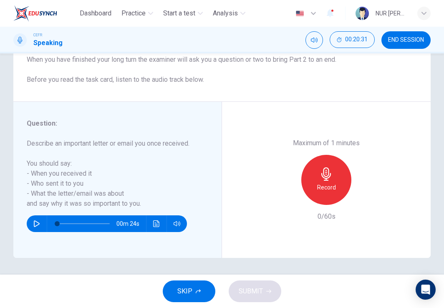
click at [321, 177] on icon "button" at bounding box center [326, 173] width 10 height 13
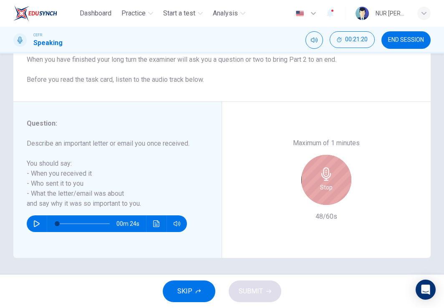
click at [321, 177] on icon "button" at bounding box center [326, 173] width 10 height 13
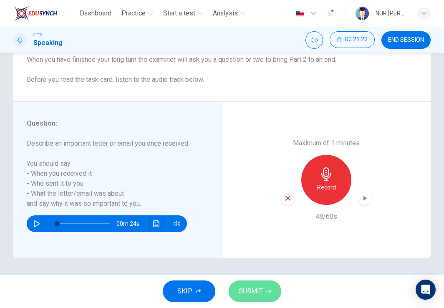
click at [248, 290] on span "SUBMIT" at bounding box center [251, 291] width 24 height 12
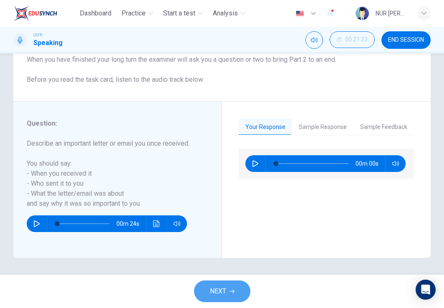
click at [217, 290] on span "NEXT" at bounding box center [218, 291] width 16 height 12
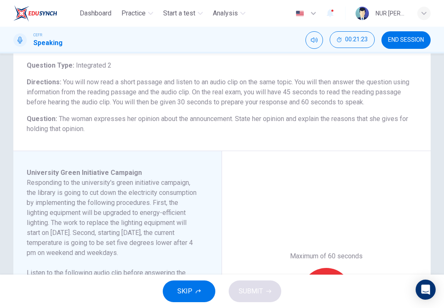
scroll to position [58, 0]
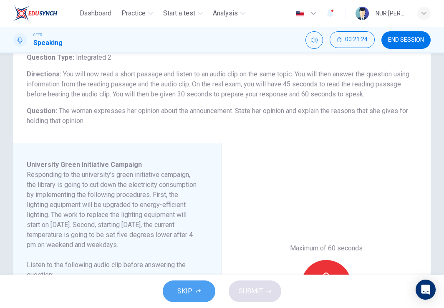
click at [180, 289] on span "SKIP" at bounding box center [184, 291] width 15 height 12
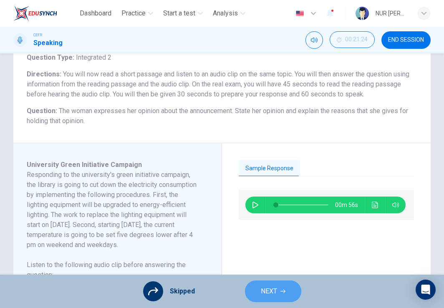
click at [275, 290] on span "NEXT" at bounding box center [269, 291] width 16 height 12
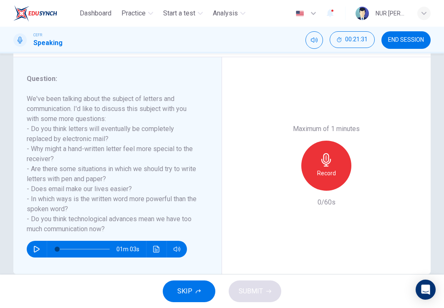
scroll to position [97, 0]
click at [319, 173] on h6 "Record" at bounding box center [326, 173] width 19 height 10
click at [257, 281] on button "SUBMIT" at bounding box center [254, 291] width 53 height 22
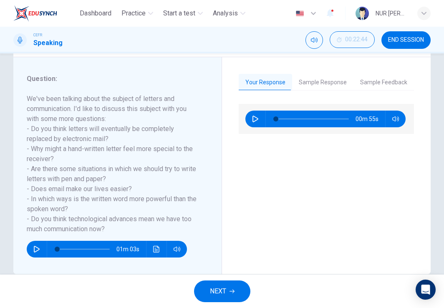
click at [204, 284] on button "NEXT" at bounding box center [222, 291] width 56 height 22
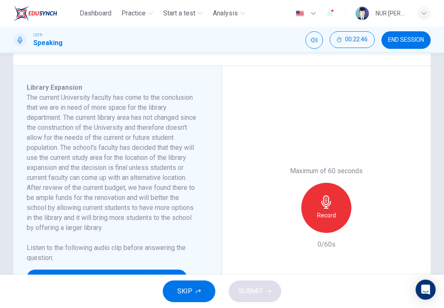
scroll to position [145, 0]
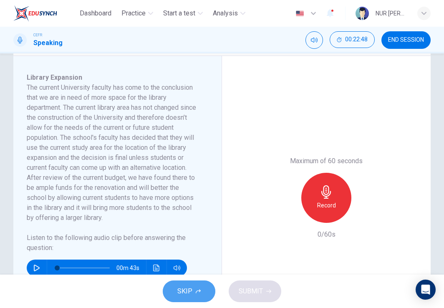
click at [178, 294] on span "SKIP" at bounding box center [184, 291] width 15 height 12
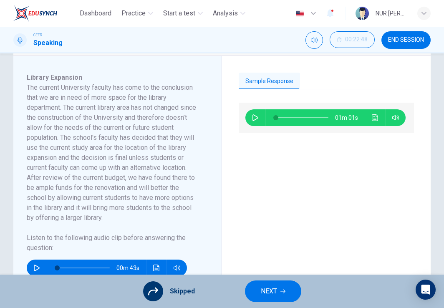
click at [250, 289] on button "NEXT" at bounding box center [273, 291] width 56 height 22
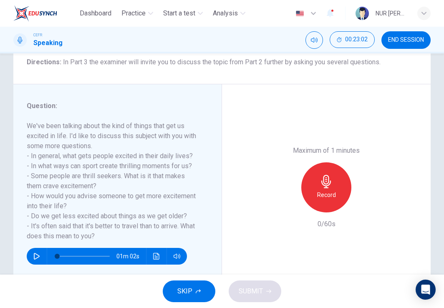
scroll to position [0, 0]
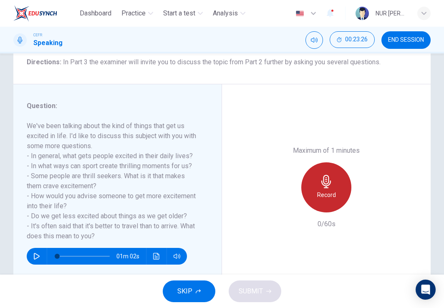
click at [323, 190] on h6 "Record" at bounding box center [326, 195] width 19 height 10
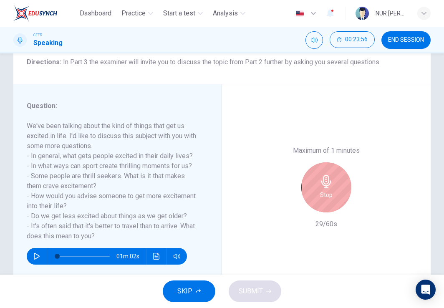
click at [323, 190] on h6 "Stop" at bounding box center [326, 195] width 13 height 10
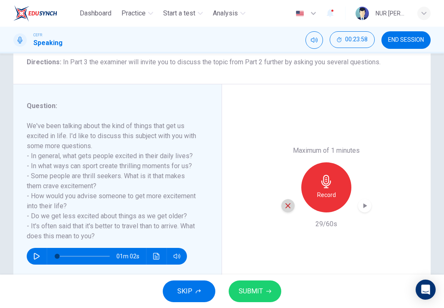
click at [285, 208] on icon "button" at bounding box center [288, 206] width 8 height 8
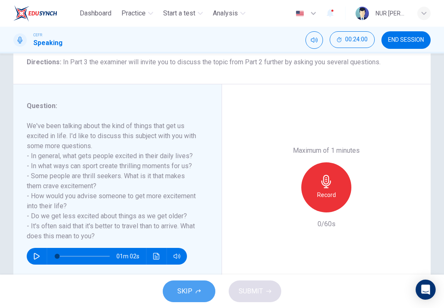
click at [198, 295] on button "SKIP" at bounding box center [189, 291] width 53 height 22
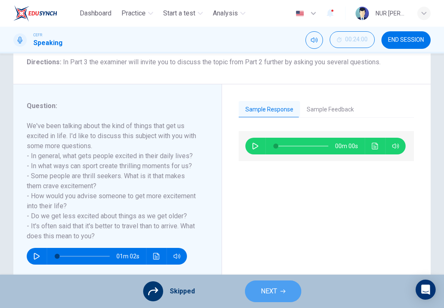
click at [274, 282] on button "NEXT" at bounding box center [273, 291] width 56 height 22
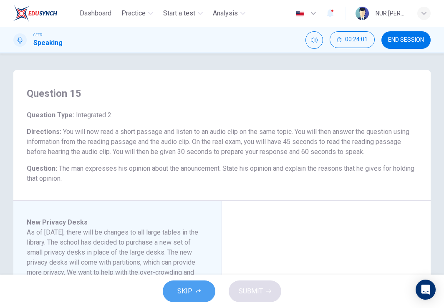
click at [193, 287] on button "SKIP" at bounding box center [189, 291] width 53 height 22
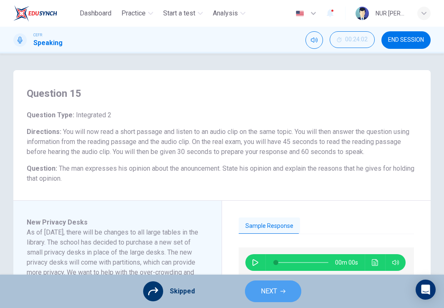
click at [259, 287] on button "NEXT" at bounding box center [273, 291] width 56 height 22
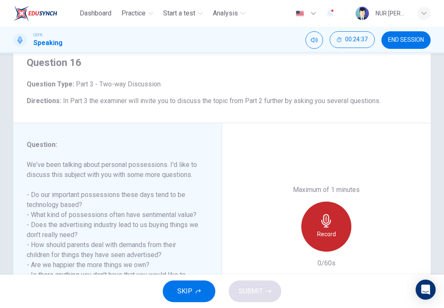
click at [319, 227] on icon "button" at bounding box center [325, 220] width 13 height 13
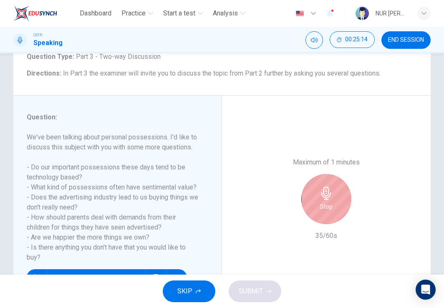
scroll to position [59, 0]
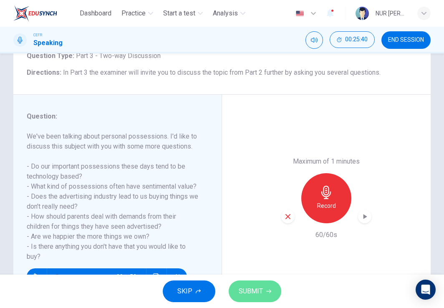
click at [248, 294] on span "SUBMIT" at bounding box center [251, 291] width 24 height 12
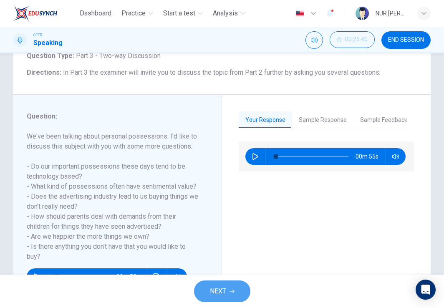
click at [210, 291] on span "NEXT" at bounding box center [218, 291] width 16 height 12
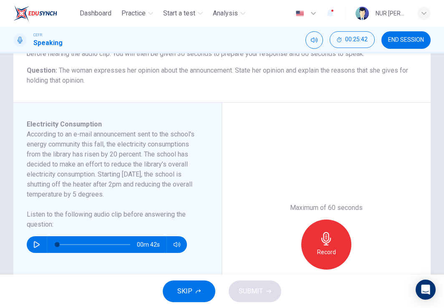
scroll to position [98, 0]
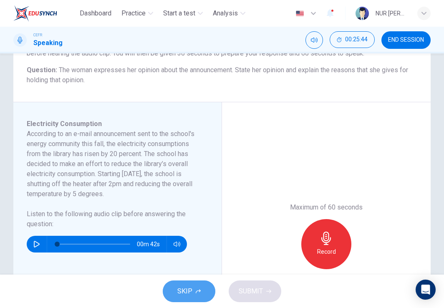
click at [178, 291] on span "SKIP" at bounding box center [184, 291] width 15 height 12
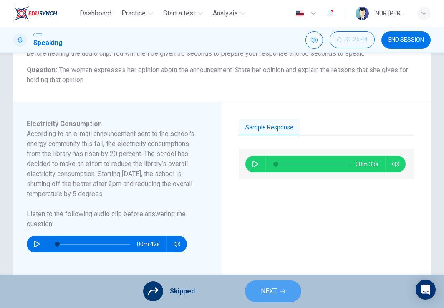
click at [262, 290] on span "NEXT" at bounding box center [269, 291] width 16 height 12
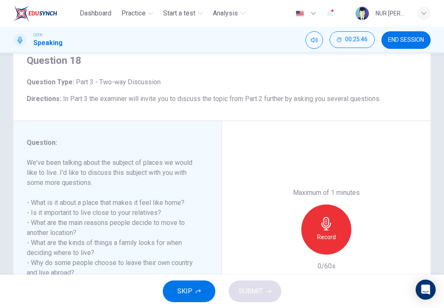
scroll to position [34, 0]
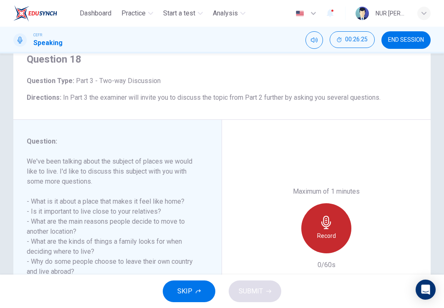
click at [312, 237] on div "Record" at bounding box center [326, 228] width 50 height 50
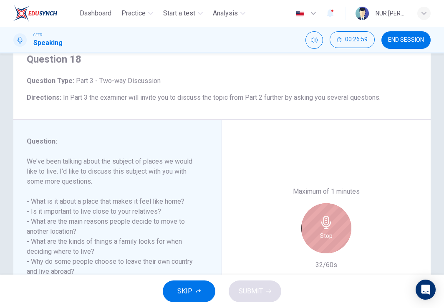
click at [312, 237] on div "Stop" at bounding box center [326, 228] width 50 height 50
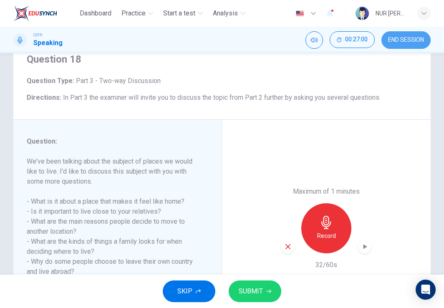
click at [388, 43] on span "END SESSION" at bounding box center [406, 40] width 36 height 7
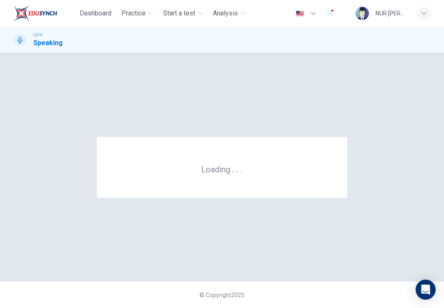
scroll to position [0, 0]
